Goal: Find specific page/section: Find specific page/section

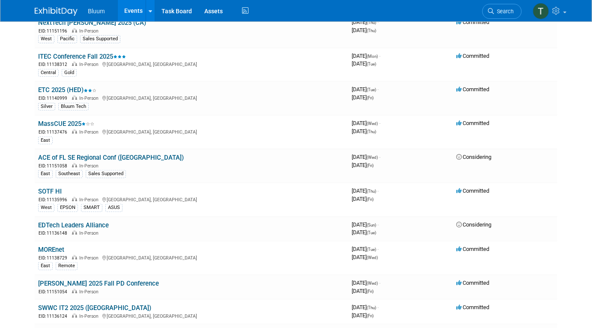
scroll to position [78, 0]
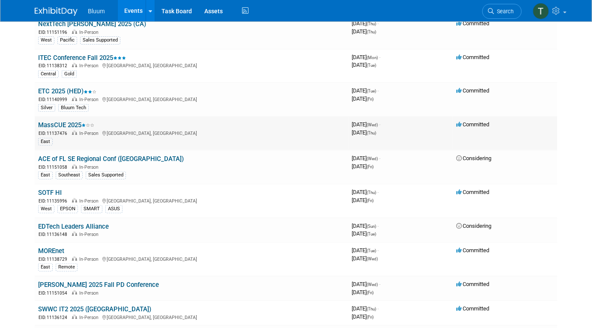
click at [48, 125] on link "MassCUE 2025" at bounding box center [66, 125] width 56 height 8
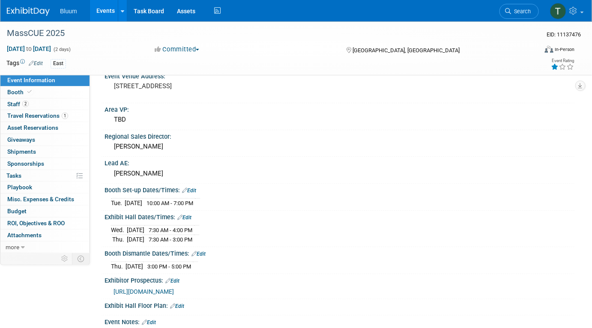
scroll to position [146, 0]
click at [27, 105] on span "2" at bounding box center [25, 104] width 6 height 6
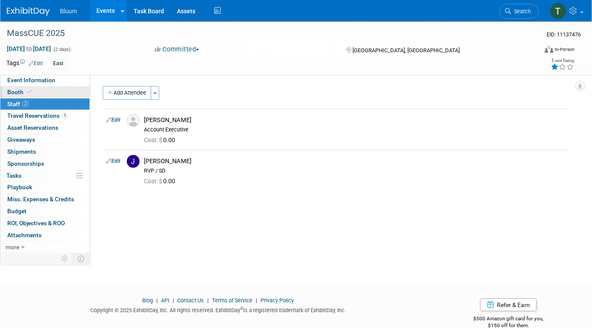
click at [32, 90] on link "Booth" at bounding box center [44, 93] width 89 height 12
